Goal: Check status: Check status

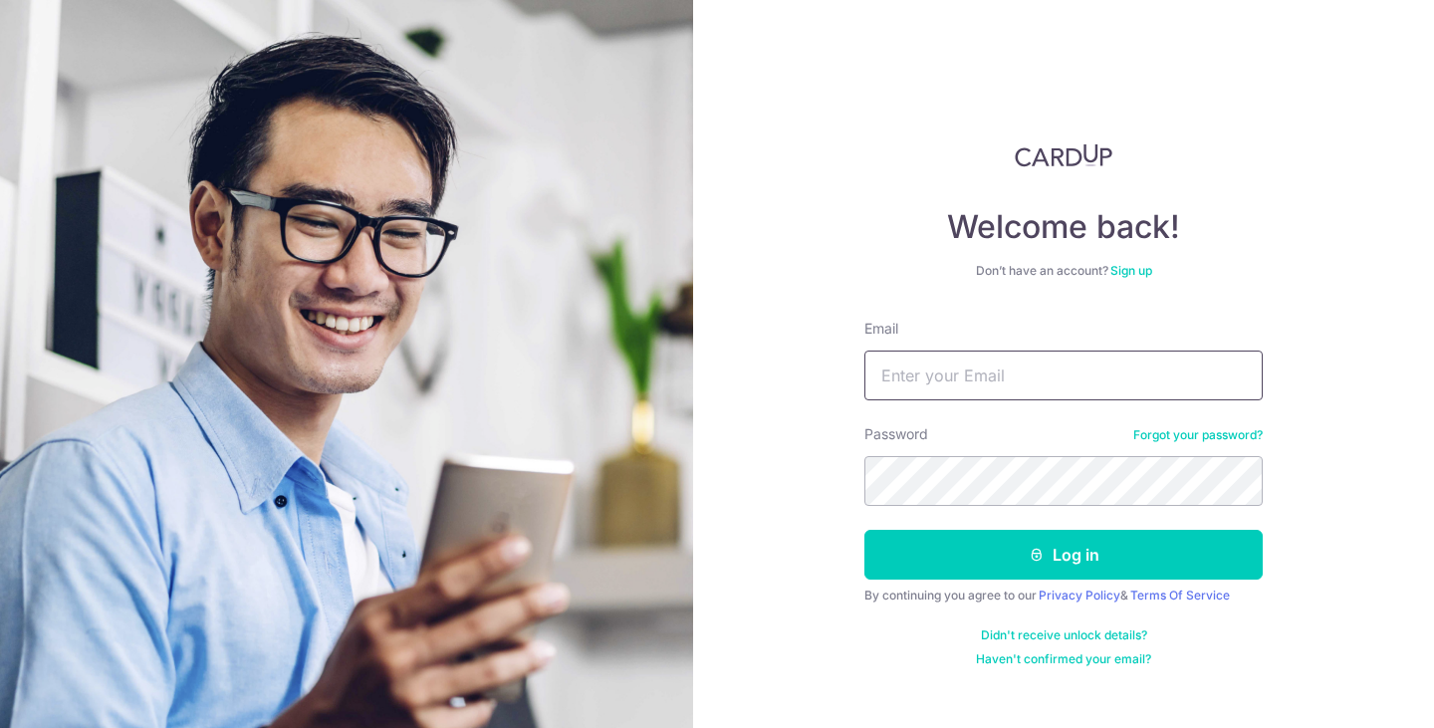
click at [926, 375] on input "Email" at bounding box center [1064, 376] width 398 height 50
type input "[EMAIL_ADDRESS][DOMAIN_NAME]"
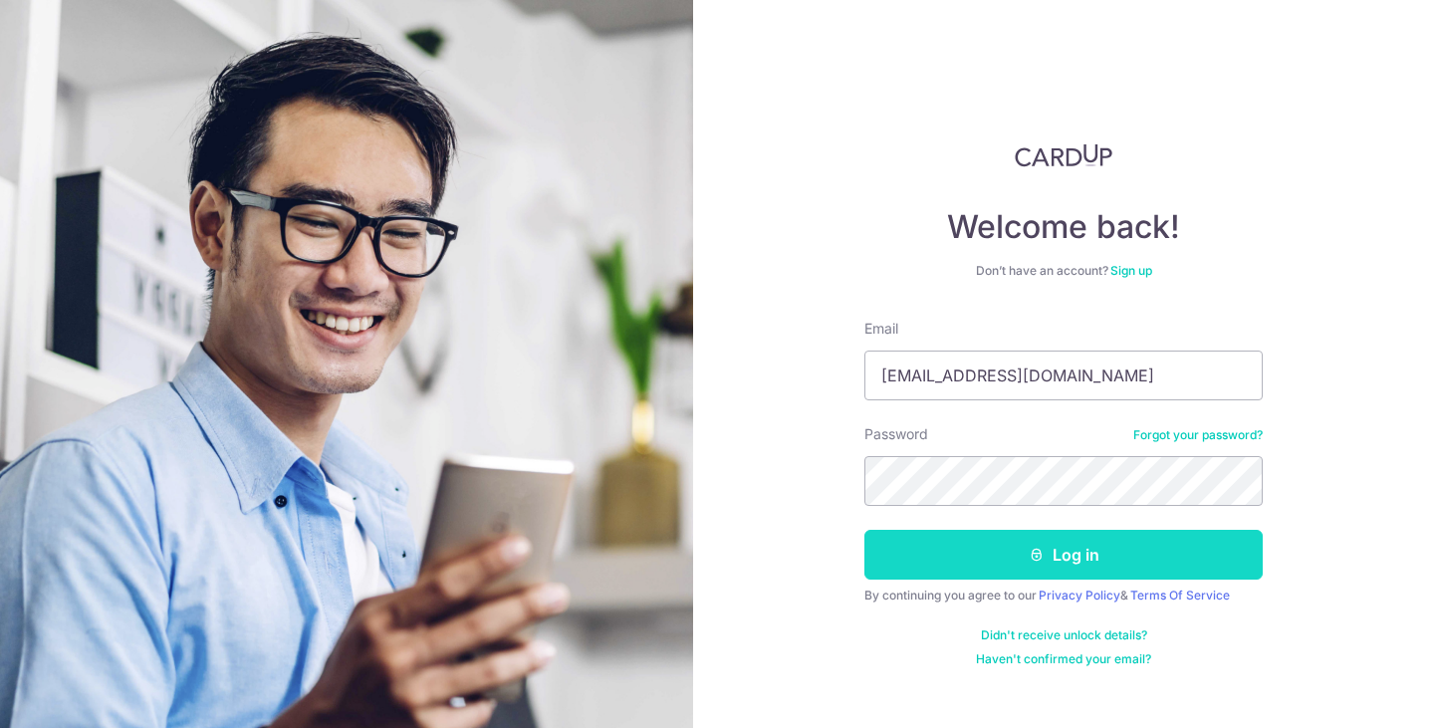
click at [1080, 568] on button "Log in" at bounding box center [1064, 555] width 398 height 50
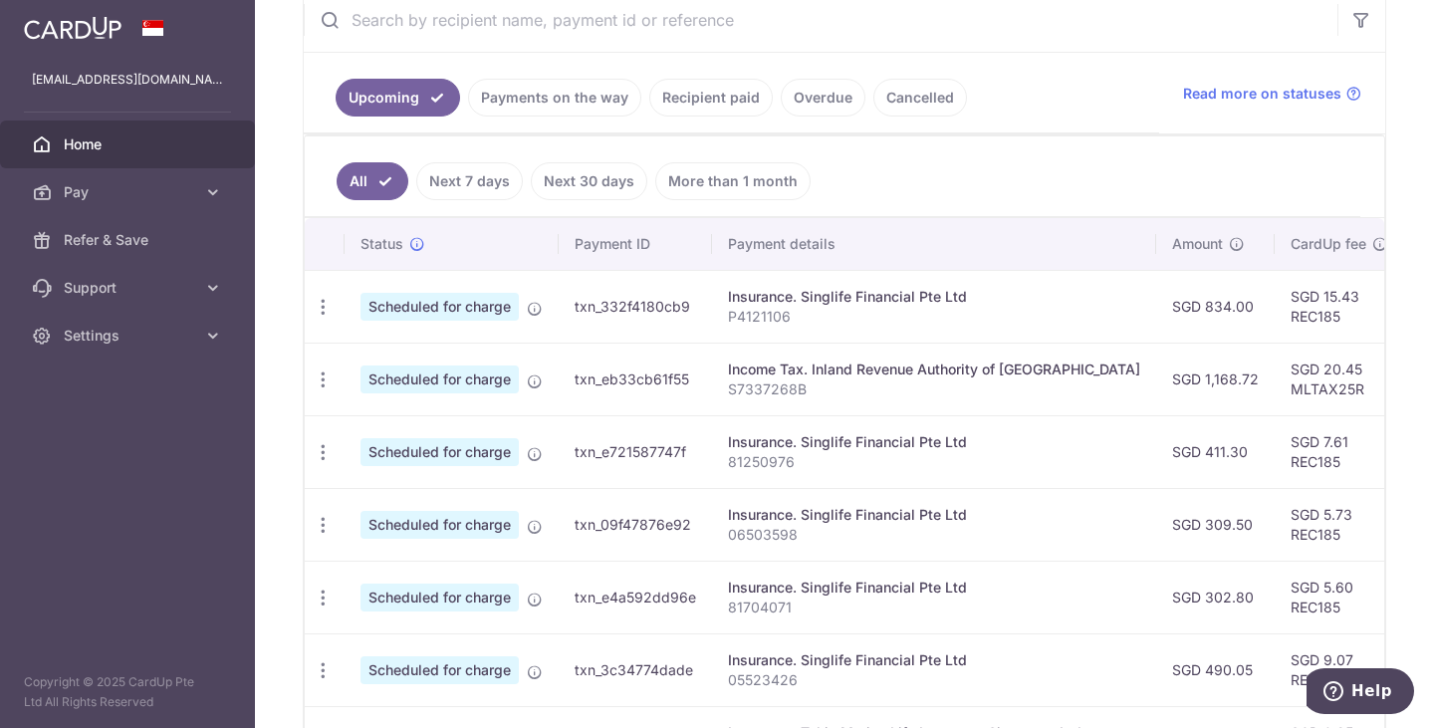
scroll to position [398, 0]
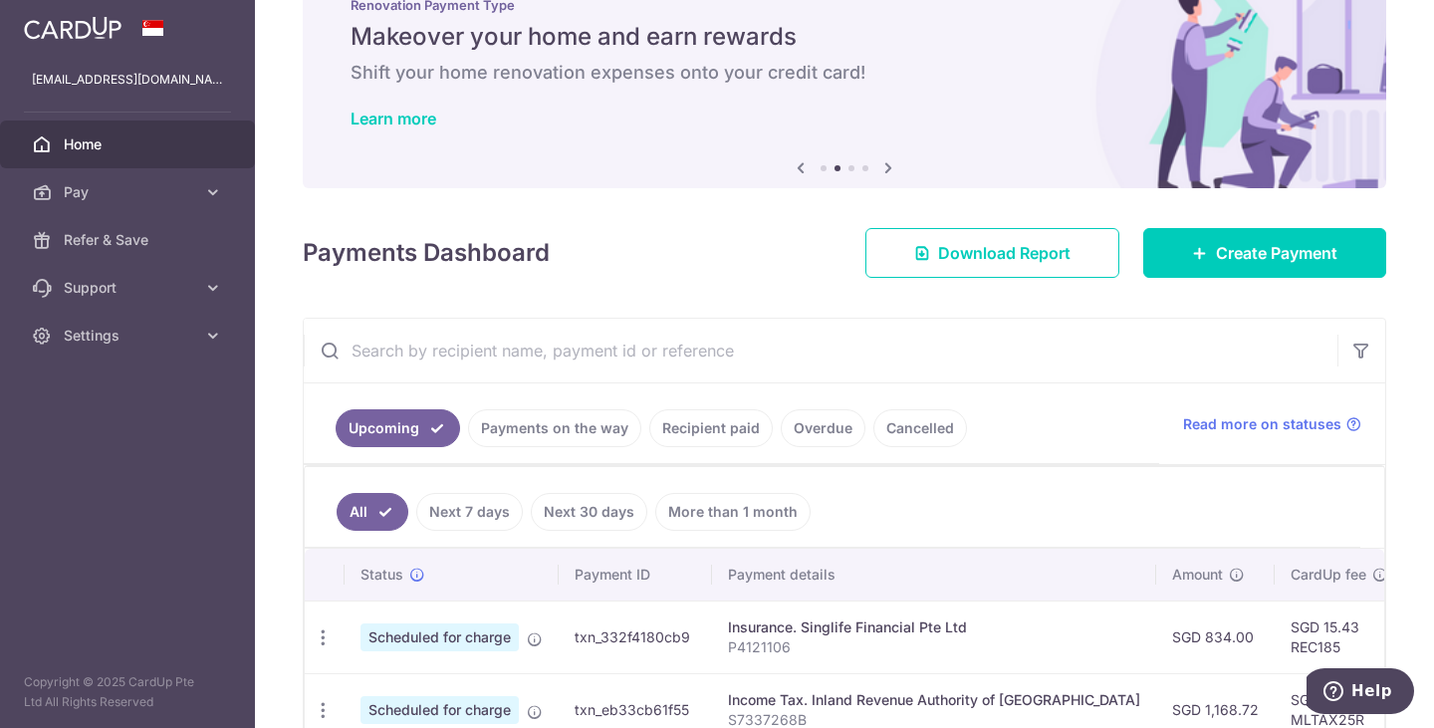
scroll to position [100, 0]
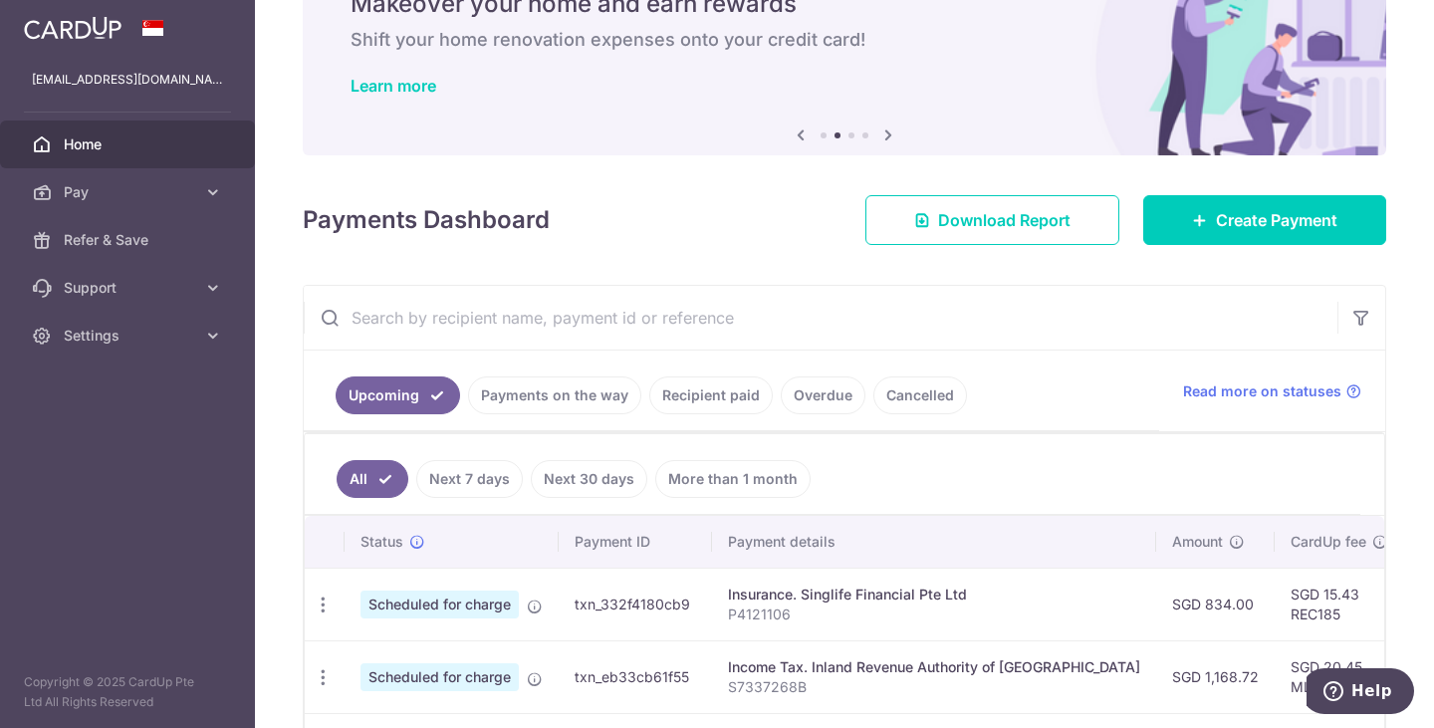
click at [528, 397] on link "Payments on the way" at bounding box center [554, 396] width 173 height 38
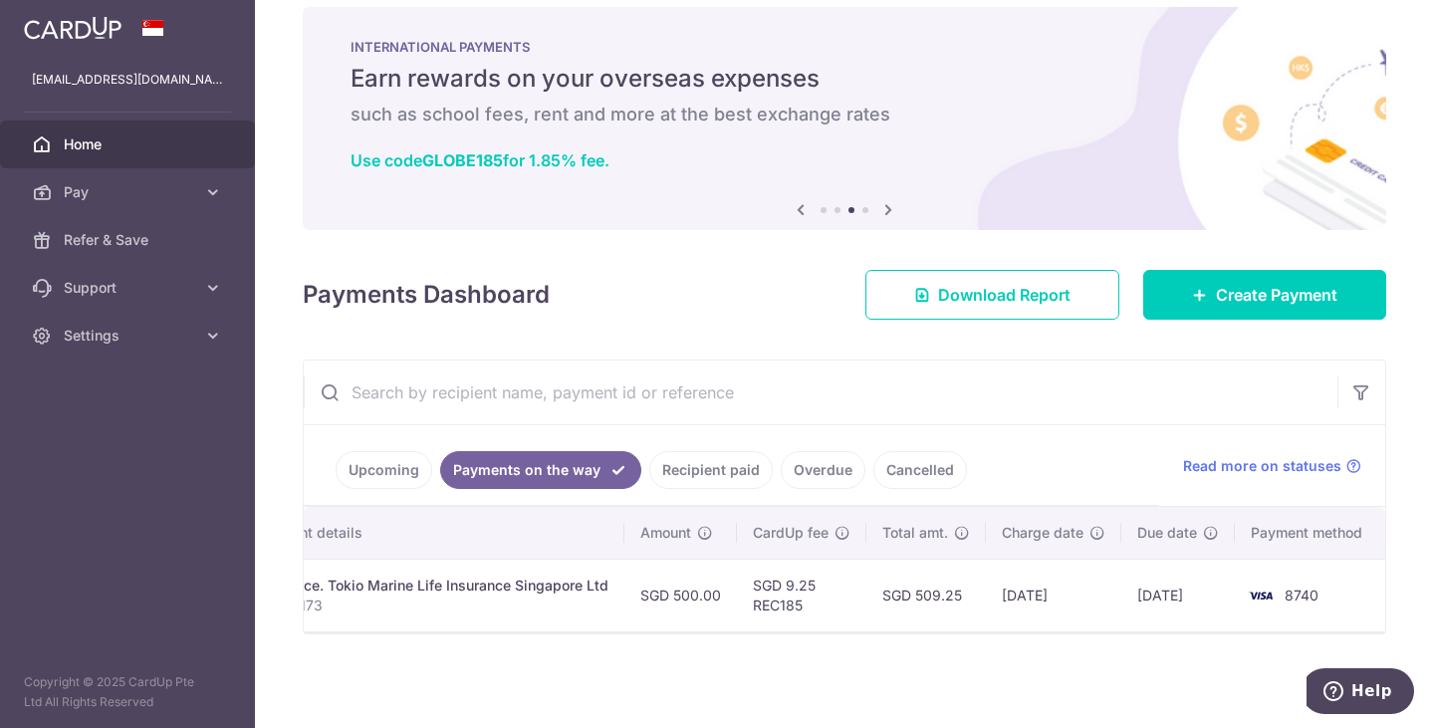
scroll to position [0, 0]
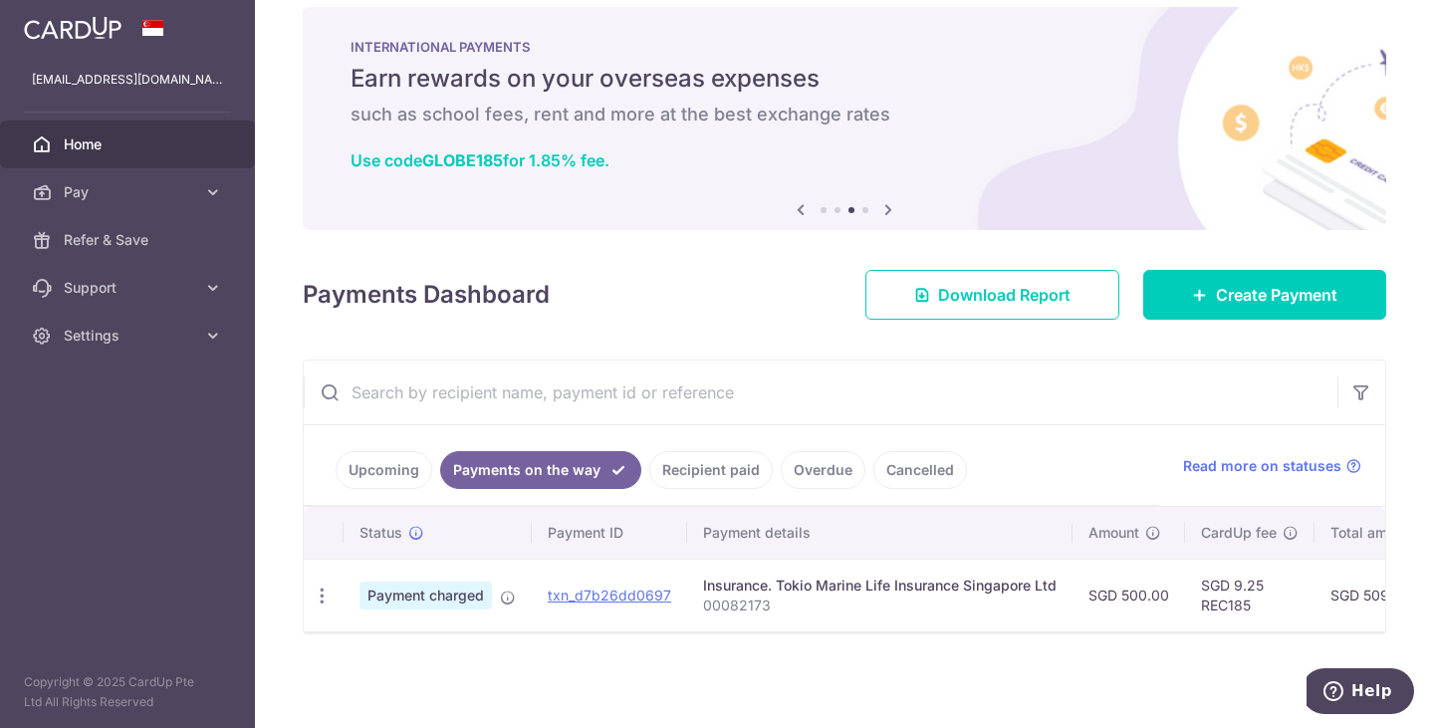
click at [380, 467] on link "Upcoming" at bounding box center [384, 470] width 97 height 38
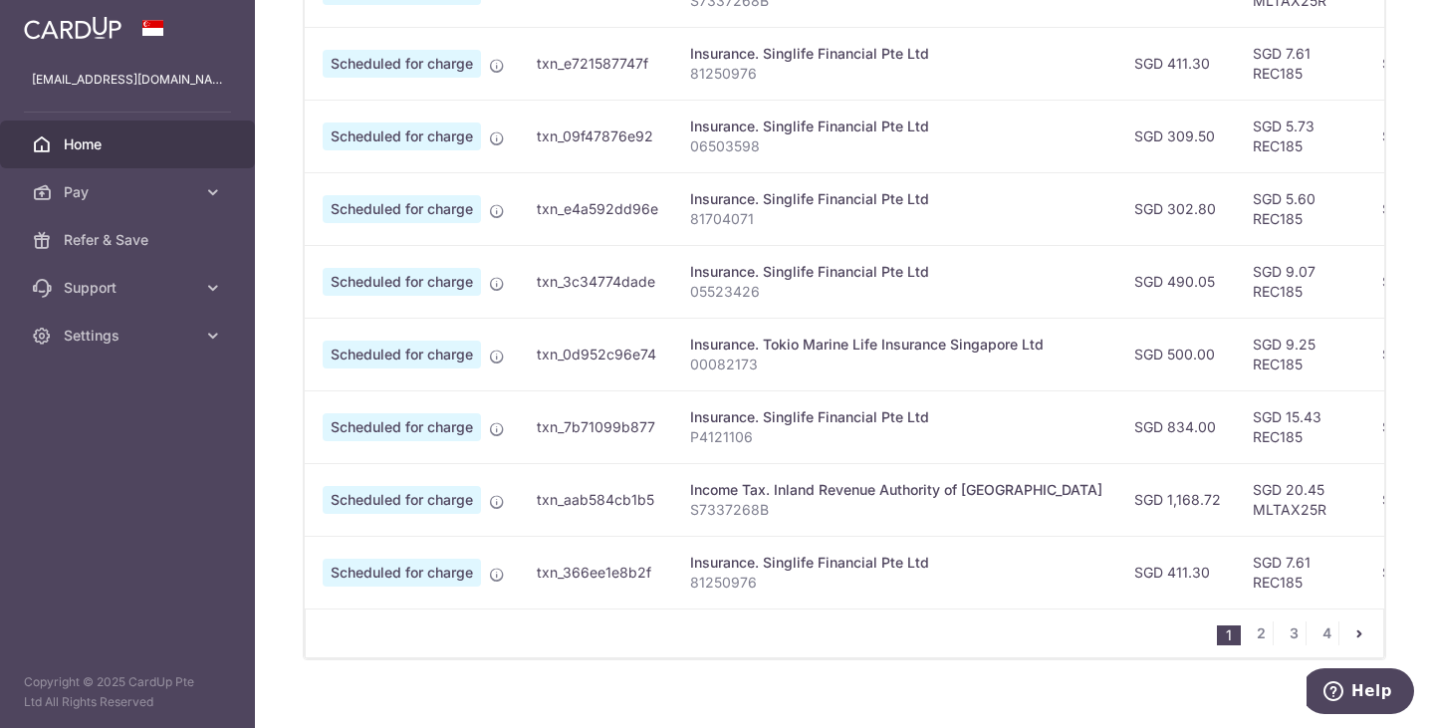
scroll to position [822, 0]
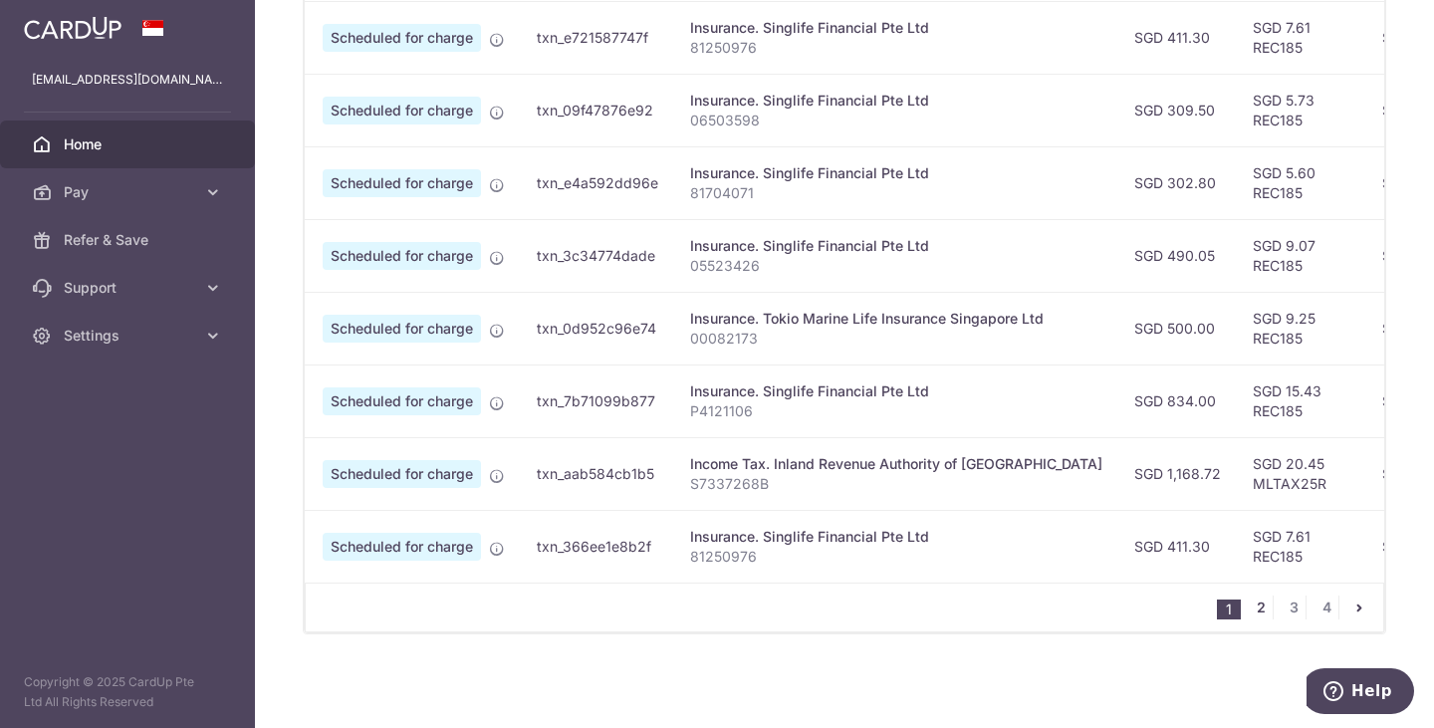
click at [1249, 607] on link "2" at bounding box center [1261, 608] width 24 height 24
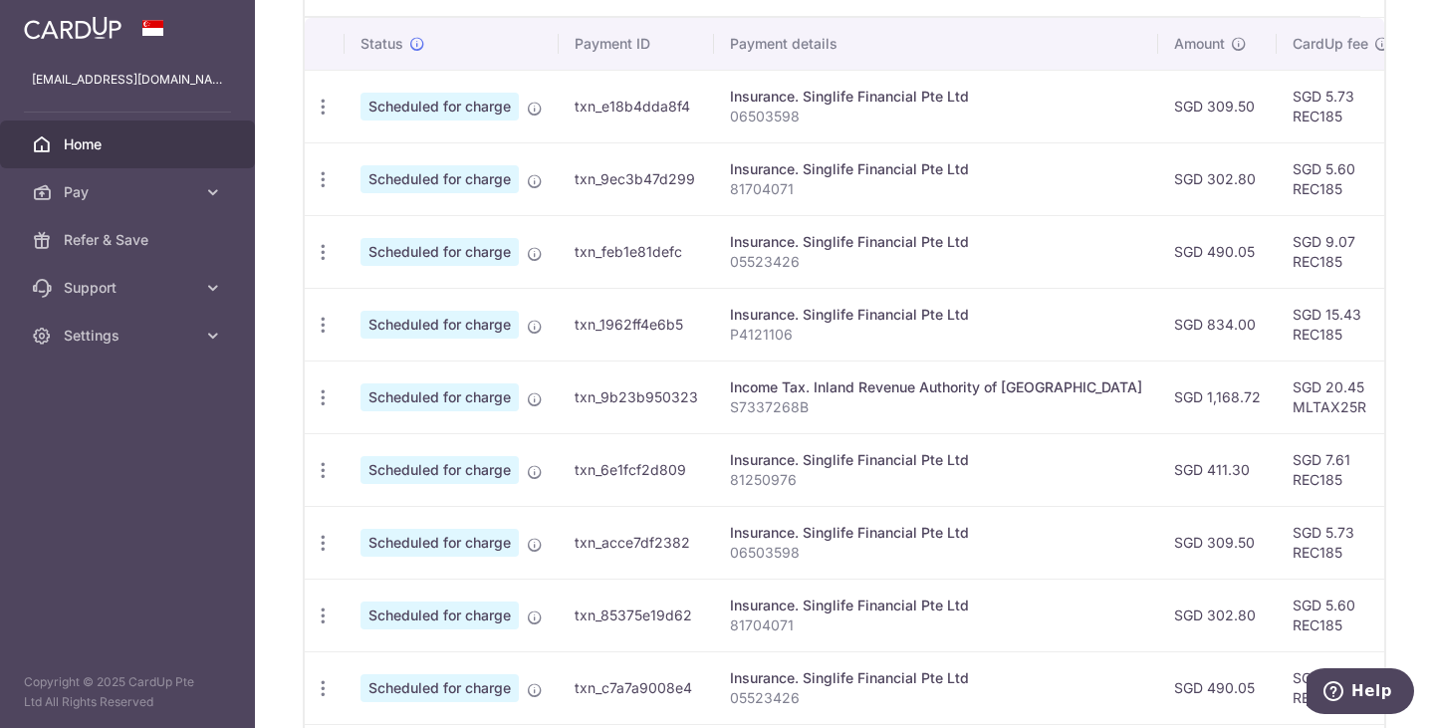
scroll to position [199, 0]
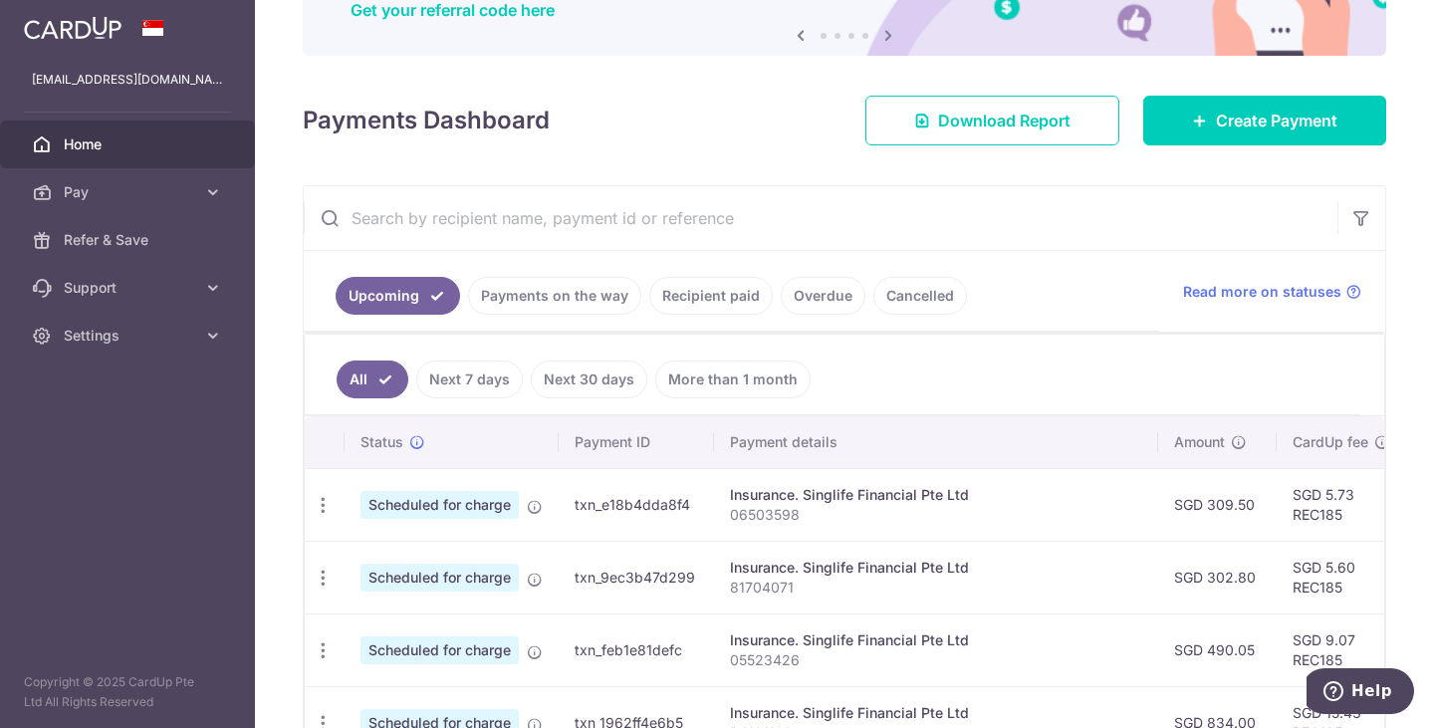
click at [579, 300] on link "Payments on the way" at bounding box center [554, 296] width 173 height 38
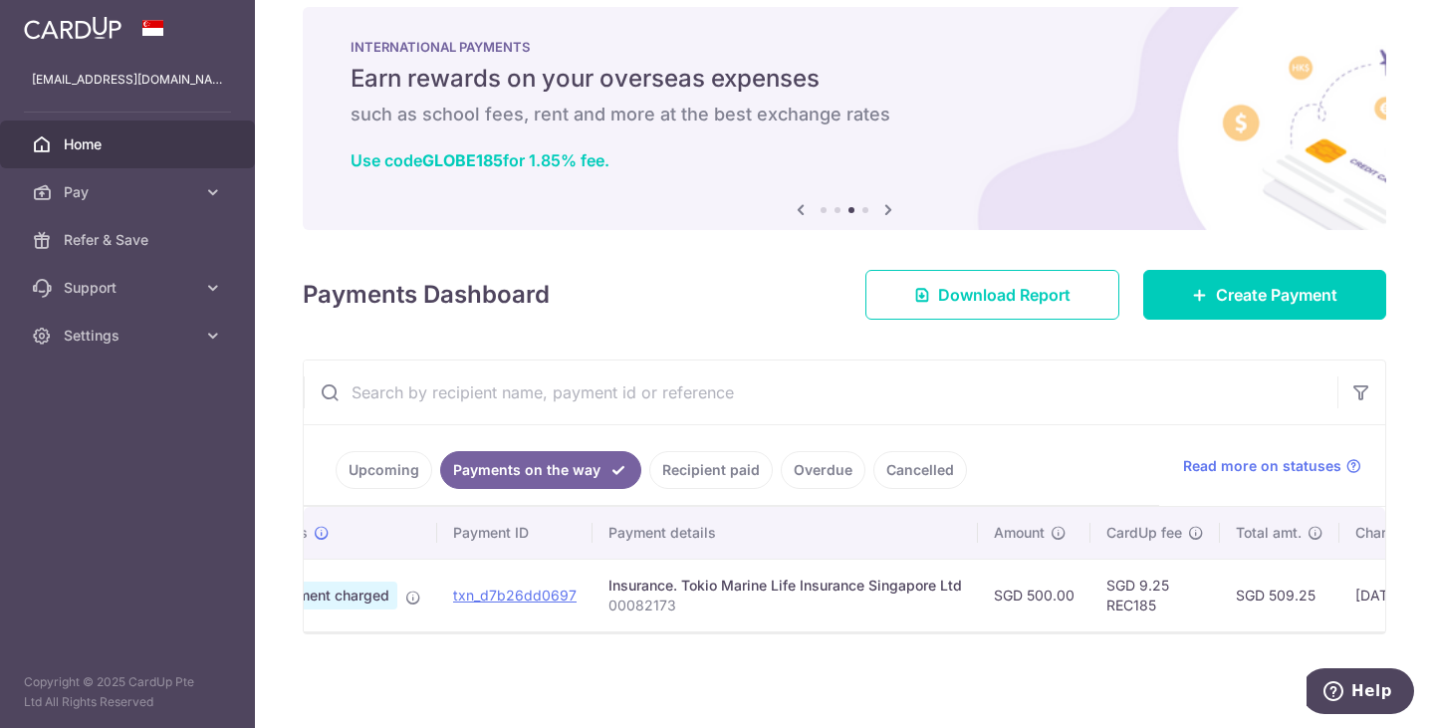
scroll to position [0, 0]
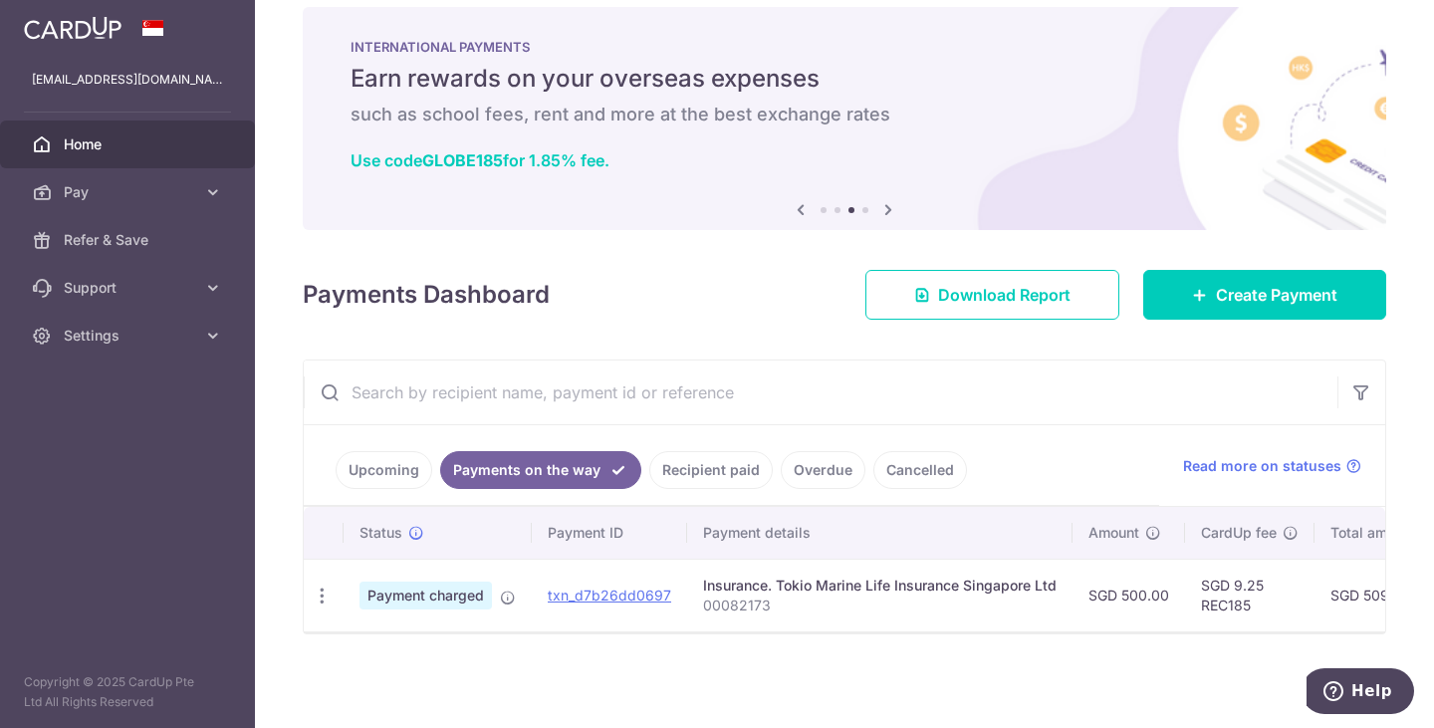
click at [95, 142] on span "Home" at bounding box center [129, 144] width 131 height 20
